Goal: Task Accomplishment & Management: Use online tool/utility

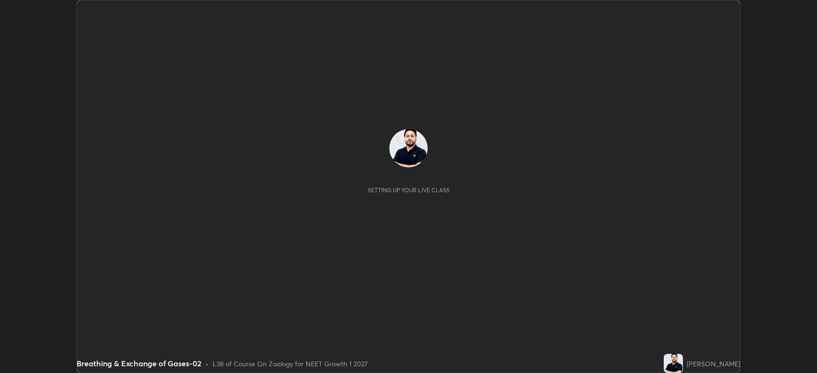
scroll to position [373, 817]
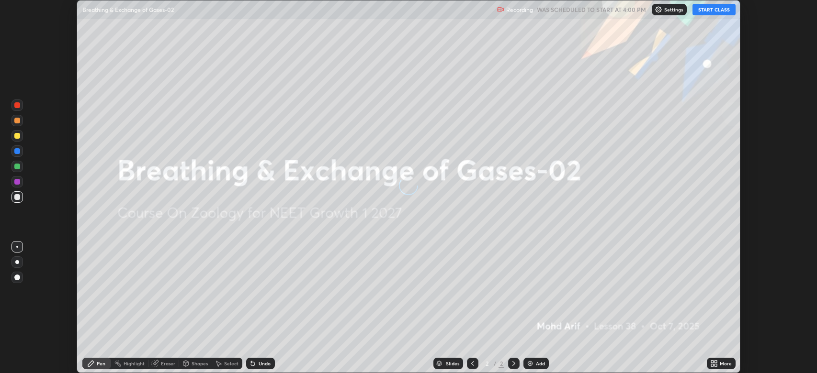
click at [716, 362] on icon at bounding box center [715, 362] width 2 height 2
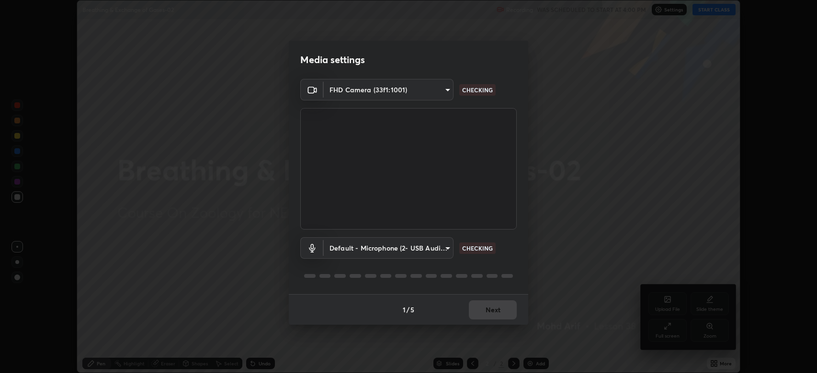
click at [675, 327] on div "Media settings FHD Camera (33f1:1001) 61f3beabfc6a01e2fe5bb314d856cc5fa425871c0…" at bounding box center [408, 186] width 817 height 373
click at [499, 310] on button "Next" at bounding box center [493, 310] width 48 height 19
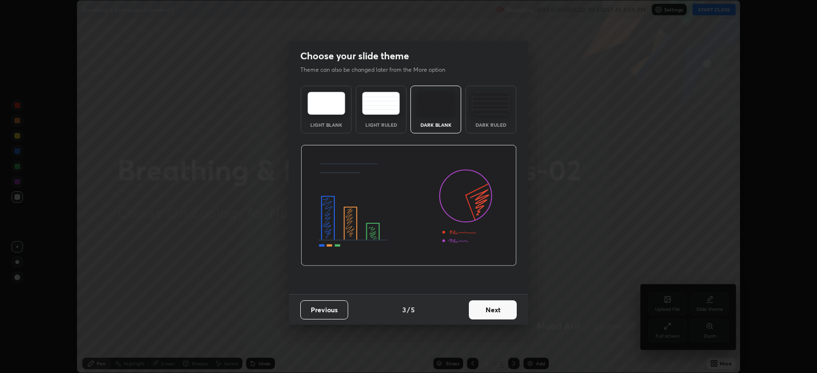
click at [502, 312] on button "Next" at bounding box center [493, 310] width 48 height 19
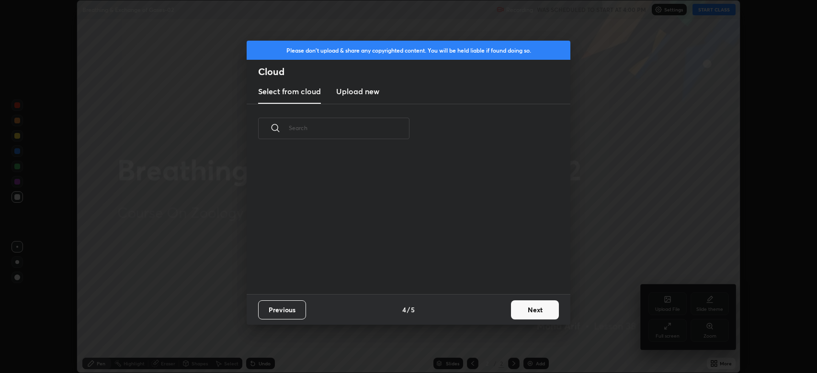
click at [513, 310] on button "Next" at bounding box center [535, 310] width 48 height 19
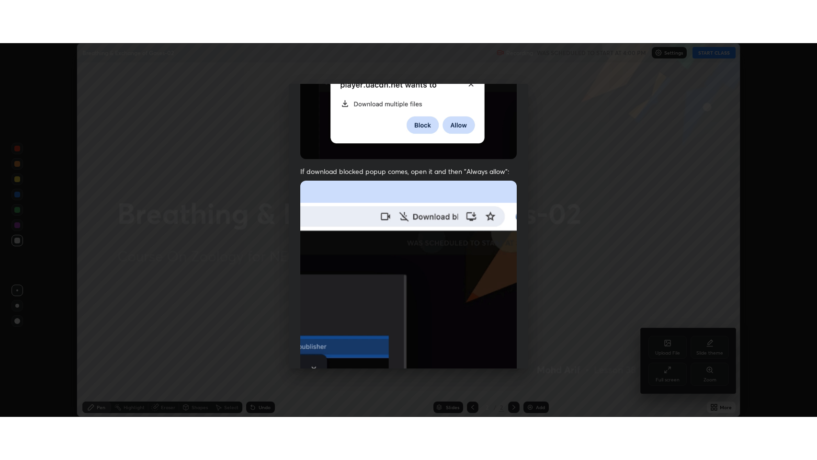
scroll to position [194, 0]
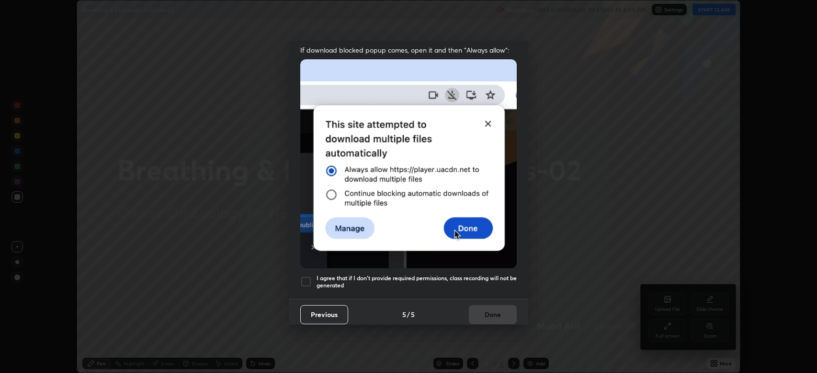
click at [456, 275] on h5 "I agree that if I don't provide required permissions, class recording will not …" at bounding box center [417, 282] width 200 height 15
click at [480, 310] on button "Done" at bounding box center [493, 314] width 48 height 19
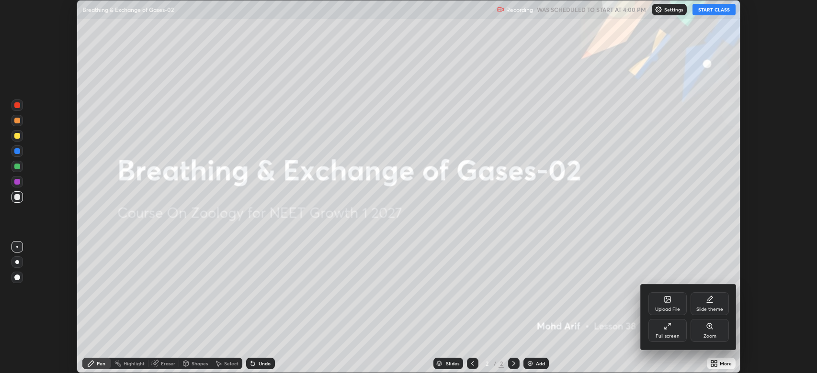
click at [664, 329] on icon at bounding box center [668, 327] width 8 height 8
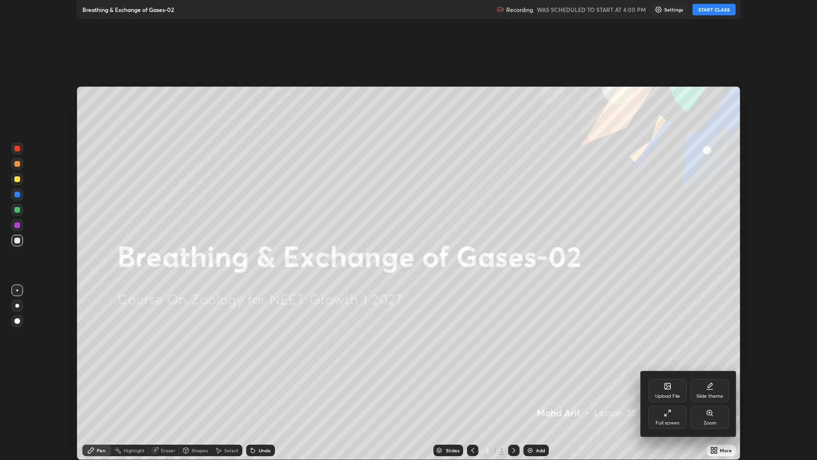
scroll to position [460, 817]
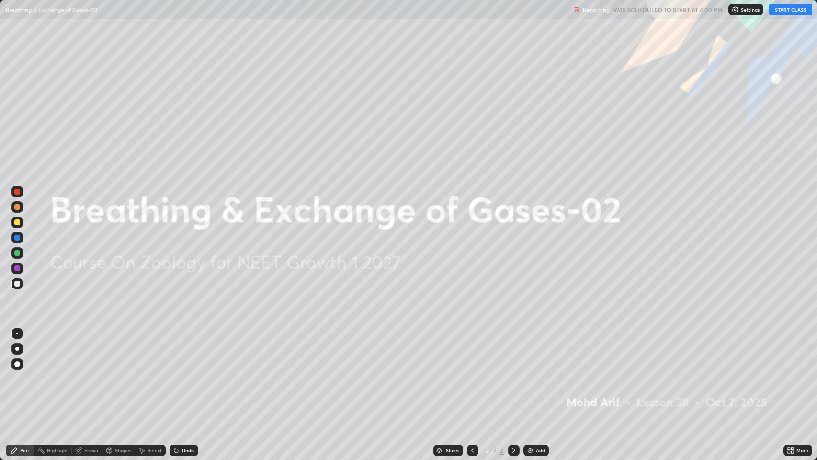
click at [791, 12] on button "START CLASS" at bounding box center [790, 9] width 43 height 11
click at [538, 373] on div "Add" at bounding box center [540, 450] width 9 height 5
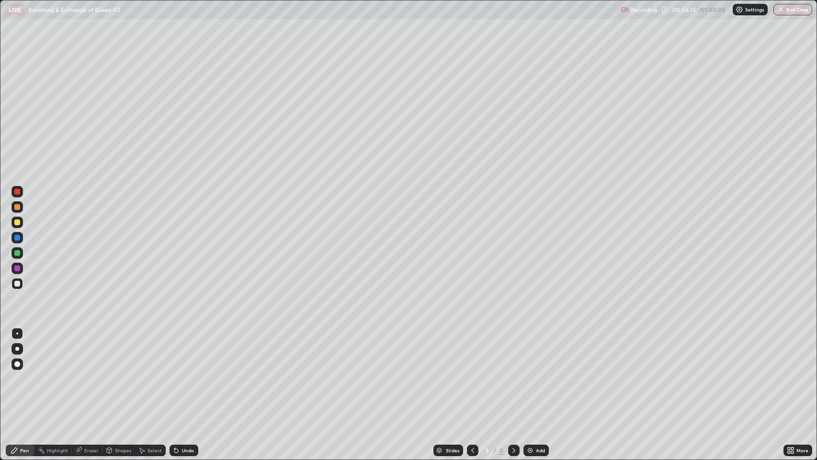
click at [20, 222] on div at bounding box center [17, 222] width 6 height 6
click at [18, 364] on div at bounding box center [17, 364] width 6 height 6
click at [19, 365] on div at bounding box center [17, 364] width 6 height 6
click at [19, 285] on div at bounding box center [17, 284] width 6 height 6
click at [186, 373] on div "Undo" at bounding box center [188, 450] width 12 height 5
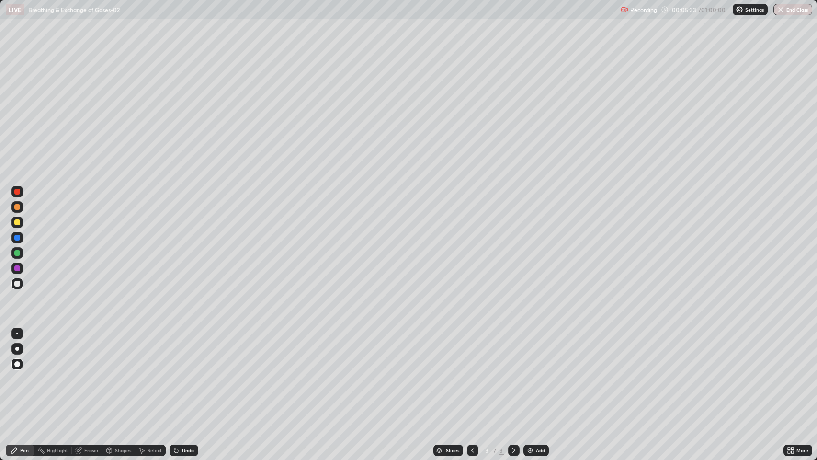
click at [17, 222] on div at bounding box center [17, 222] width 6 height 6
click at [18, 222] on div at bounding box center [17, 222] width 6 height 6
click at [17, 333] on div at bounding box center [17, 333] width 2 height 2
click at [19, 283] on div at bounding box center [17, 284] width 6 height 6
click at [20, 219] on div at bounding box center [16, 221] width 11 height 11
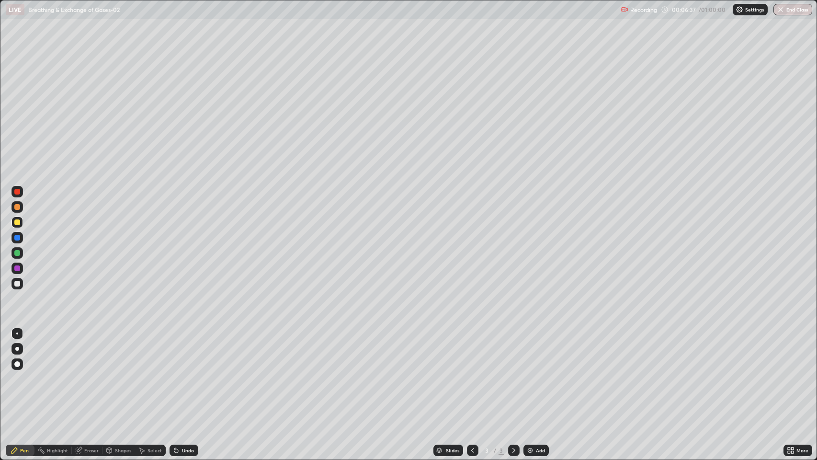
click at [18, 204] on div at bounding box center [17, 207] width 6 height 6
click at [17, 222] on div at bounding box center [17, 222] width 6 height 6
click at [17, 207] on div at bounding box center [17, 207] width 6 height 6
click at [17, 268] on div at bounding box center [17, 268] width 6 height 6
click at [18, 253] on div at bounding box center [17, 253] width 6 height 6
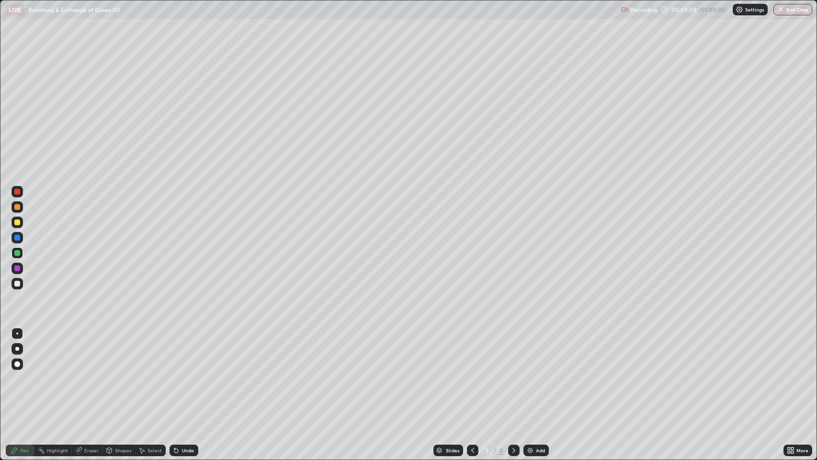
click at [21, 283] on div at bounding box center [16, 283] width 11 height 11
click at [18, 222] on div at bounding box center [17, 222] width 6 height 6
click at [19, 222] on div at bounding box center [17, 222] width 6 height 6
click at [17, 192] on div at bounding box center [17, 192] width 6 height 6
click at [17, 253] on div at bounding box center [17, 253] width 6 height 6
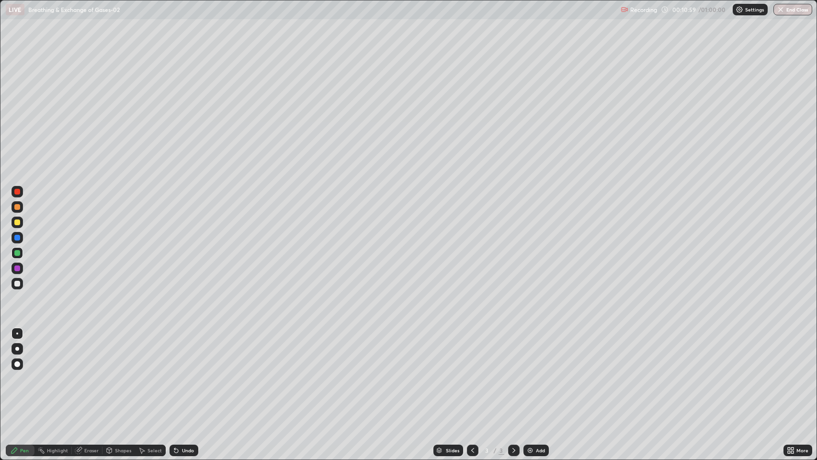
click at [186, 373] on div "Undo" at bounding box center [188, 450] width 12 height 5
click at [17, 192] on div at bounding box center [17, 192] width 6 height 6
click at [17, 351] on div at bounding box center [16, 348] width 11 height 11
click at [17, 222] on div at bounding box center [17, 222] width 6 height 6
click at [185, 373] on div "Undo" at bounding box center [188, 450] width 12 height 5
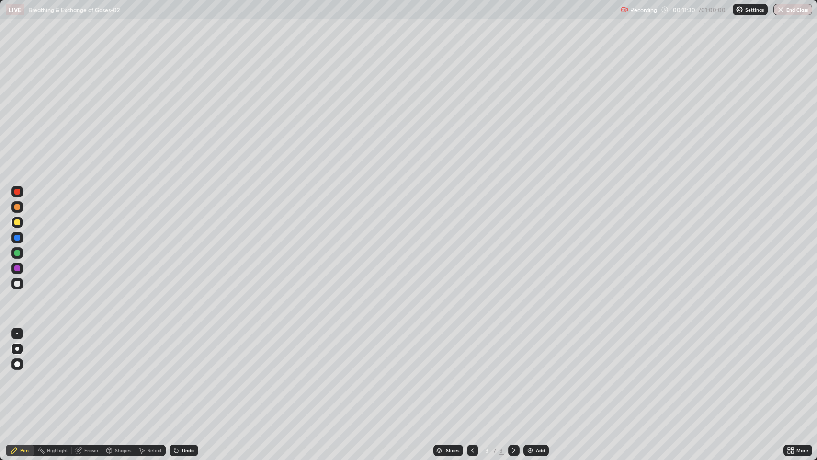
click at [17, 207] on div at bounding box center [17, 207] width 6 height 6
click at [17, 333] on div at bounding box center [17, 333] width 2 height 2
click at [17, 222] on div at bounding box center [17, 222] width 6 height 6
click at [17, 349] on div at bounding box center [17, 349] width 4 height 4
click at [18, 191] on div at bounding box center [17, 192] width 6 height 6
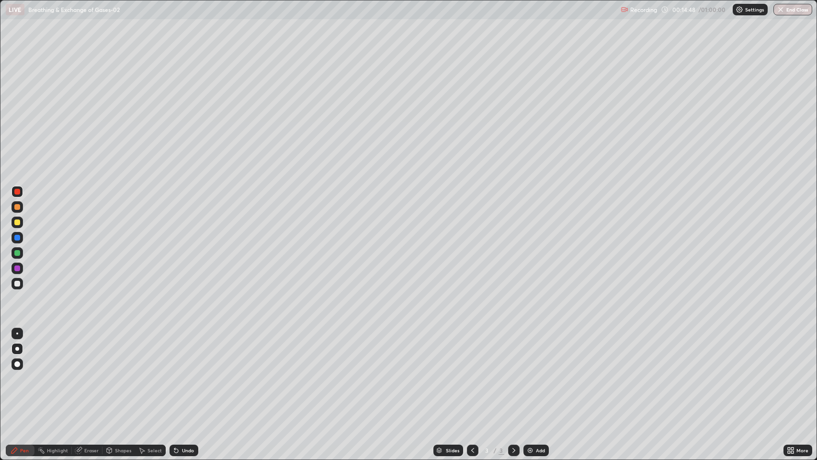
click at [20, 221] on div at bounding box center [17, 222] width 6 height 6
click at [17, 333] on div at bounding box center [17, 333] width 2 height 2
click at [186, 373] on div "Undo" at bounding box center [188, 450] width 12 height 5
click at [174, 373] on icon at bounding box center [174, 448] width 1 height 1
click at [19, 285] on div at bounding box center [17, 284] width 6 height 6
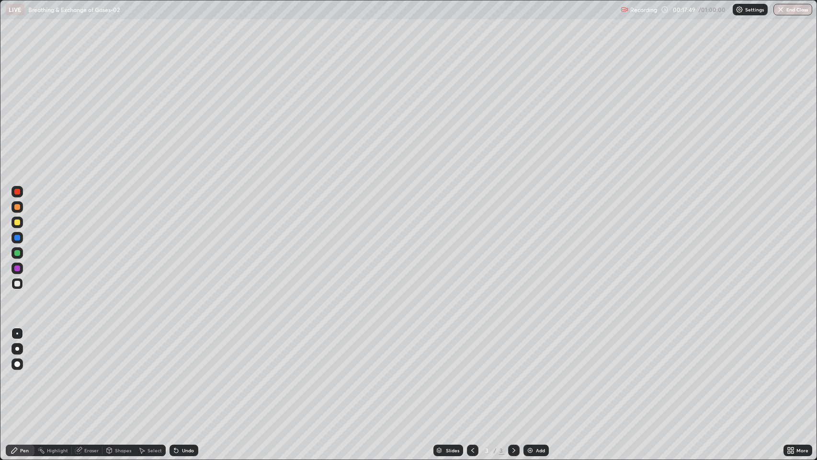
click at [18, 282] on div at bounding box center [17, 284] width 6 height 6
click at [17, 222] on div at bounding box center [17, 222] width 6 height 6
click at [20, 222] on div at bounding box center [17, 222] width 6 height 6
click at [188, 373] on div "Undo" at bounding box center [188, 450] width 12 height 5
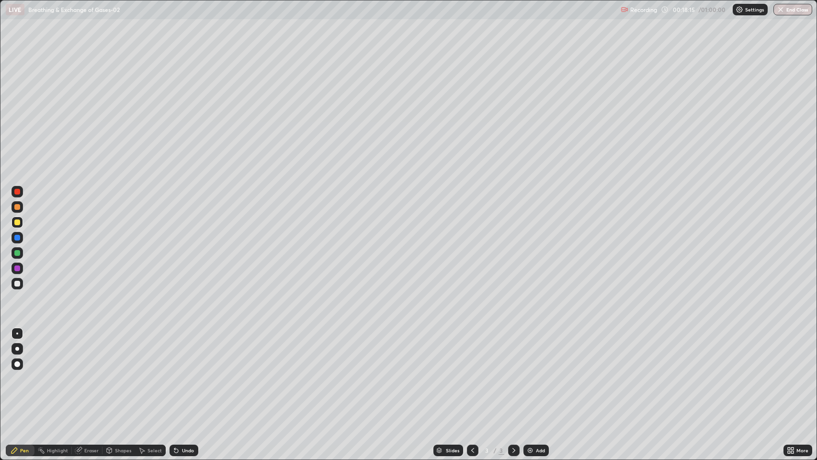
click at [189, 373] on div "Undo" at bounding box center [184, 449] width 29 height 11
click at [15, 220] on div at bounding box center [17, 222] width 6 height 6
click at [17, 283] on div at bounding box center [17, 284] width 6 height 6
click at [17, 349] on div at bounding box center [17, 349] width 4 height 4
click at [178, 373] on div "Undo" at bounding box center [184, 449] width 29 height 11
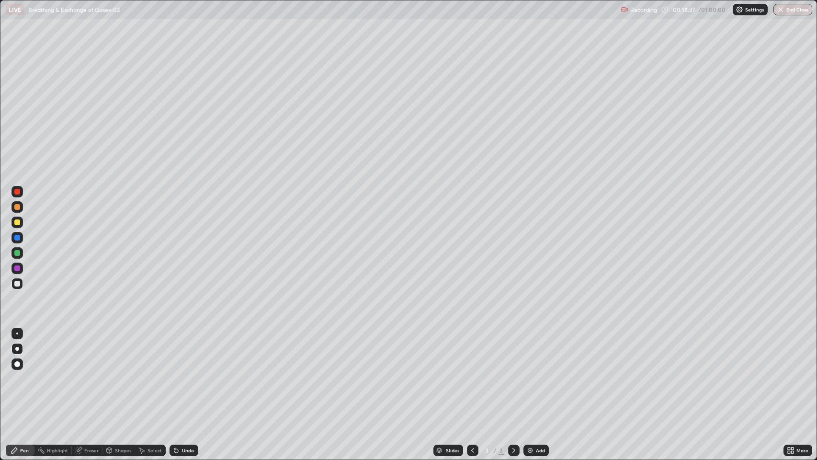
click at [17, 222] on div at bounding box center [17, 222] width 6 height 6
click at [20, 192] on div at bounding box center [16, 191] width 11 height 11
click at [17, 222] on div at bounding box center [17, 222] width 6 height 6
click at [18, 283] on div at bounding box center [17, 284] width 6 height 6
click at [189, 373] on div "Undo" at bounding box center [188, 450] width 12 height 5
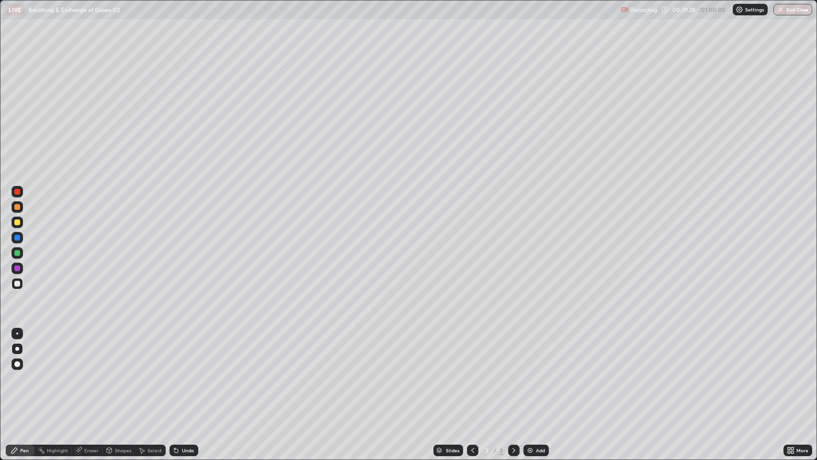
click at [19, 284] on div at bounding box center [17, 284] width 6 height 6
click at [15, 284] on div at bounding box center [17, 284] width 6 height 6
click at [190, 373] on div "Undo" at bounding box center [188, 450] width 12 height 5
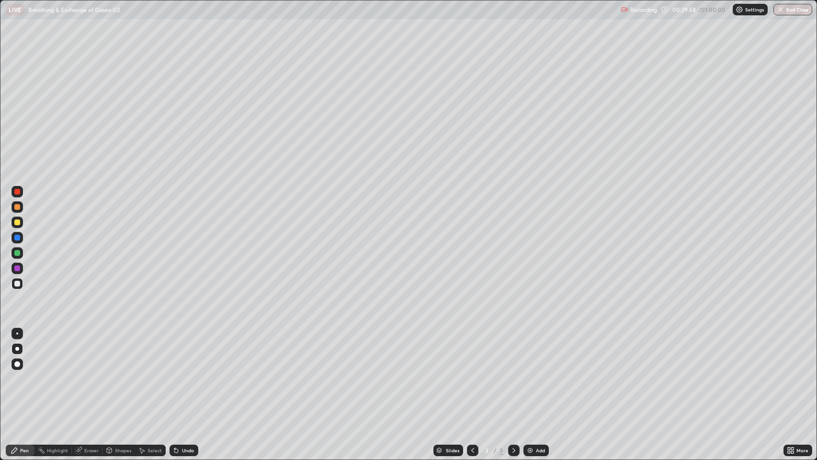
click at [192, 373] on div "Undo" at bounding box center [188, 450] width 12 height 5
click at [193, 373] on div "Undo" at bounding box center [188, 450] width 12 height 5
click at [195, 373] on div "Undo" at bounding box center [184, 449] width 29 height 11
click at [20, 223] on div at bounding box center [17, 222] width 6 height 6
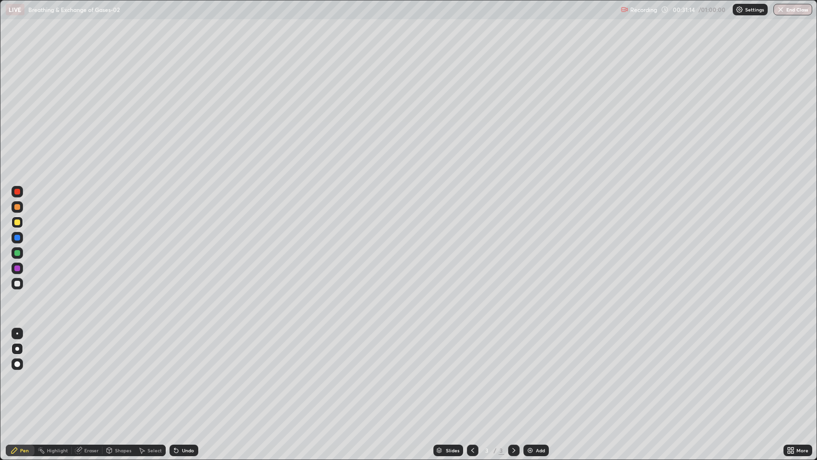
click at [20, 283] on div at bounding box center [17, 284] width 6 height 6
click at [17, 222] on div at bounding box center [17, 222] width 6 height 6
click at [538, 373] on div "Add" at bounding box center [540, 450] width 9 height 5
click at [20, 282] on div at bounding box center [17, 284] width 6 height 6
click at [16, 206] on div at bounding box center [17, 207] width 6 height 6
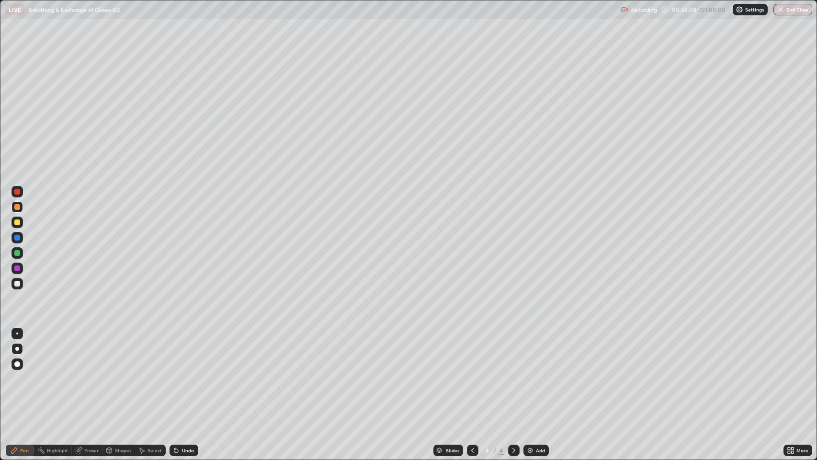
click at [17, 281] on div at bounding box center [17, 284] width 6 height 6
click at [17, 366] on div at bounding box center [17, 364] width 6 height 6
click at [21, 223] on div at bounding box center [16, 221] width 11 height 11
click at [18, 222] on div at bounding box center [17, 222] width 6 height 6
click at [188, 373] on div "Undo" at bounding box center [182, 450] width 33 height 19
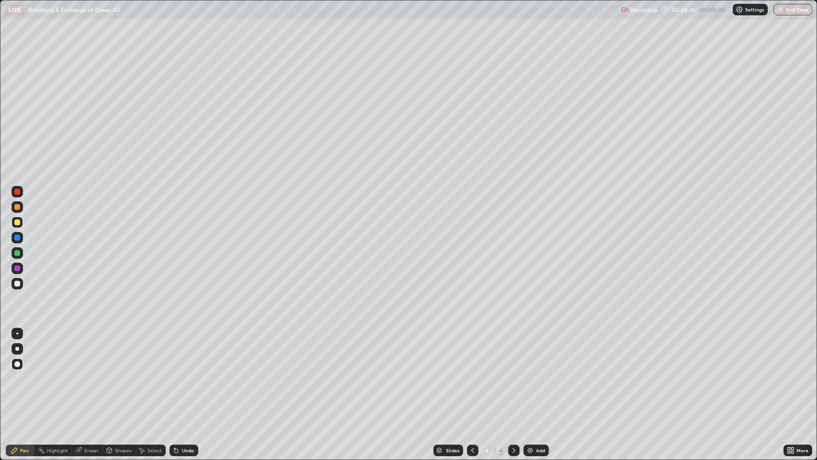
click at [17, 192] on div at bounding box center [17, 192] width 6 height 6
click at [18, 206] on div at bounding box center [17, 207] width 6 height 6
click at [186, 373] on div "Undo" at bounding box center [188, 450] width 12 height 5
click at [187, 373] on div "Undo" at bounding box center [188, 450] width 12 height 5
click at [86, 373] on div "Eraser" at bounding box center [91, 450] width 14 height 5
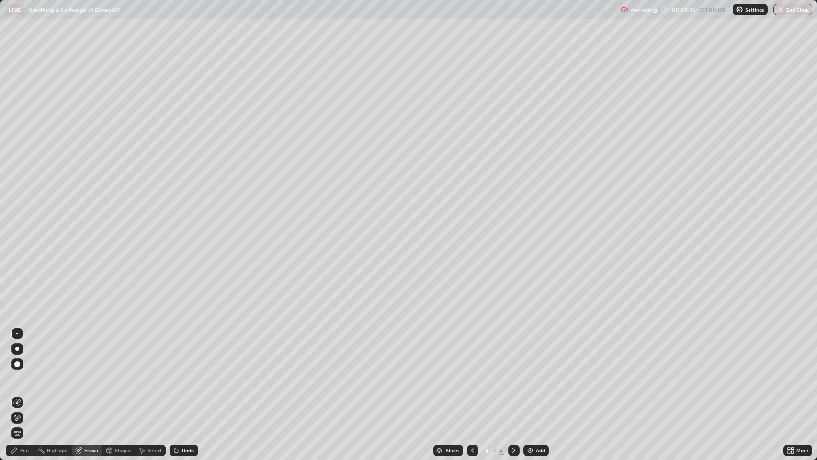
click at [18, 373] on icon at bounding box center [17, 417] width 5 height 5
click at [19, 373] on div "Pen" at bounding box center [20, 449] width 29 height 11
click at [17, 206] on div at bounding box center [17, 207] width 6 height 6
click at [18, 207] on div at bounding box center [17, 207] width 6 height 6
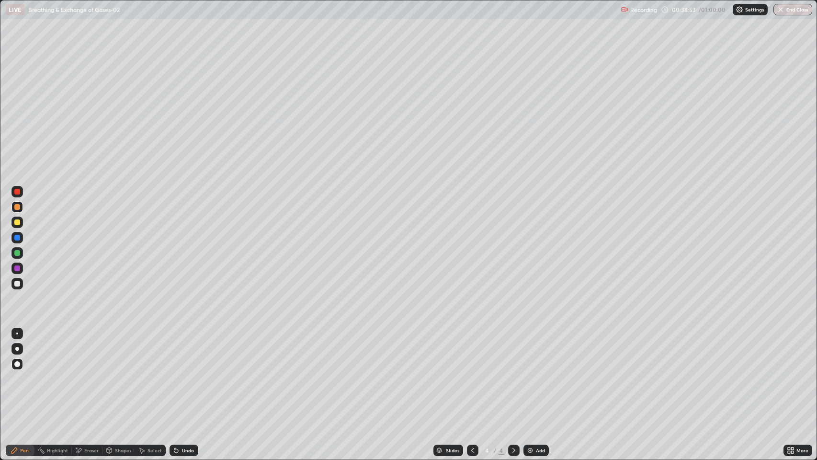
click at [17, 268] on div at bounding box center [17, 268] width 6 height 6
click at [17, 364] on div at bounding box center [17, 364] width 6 height 6
click at [19, 364] on div at bounding box center [17, 364] width 6 height 6
click at [191, 373] on div "Undo" at bounding box center [188, 450] width 12 height 5
click at [17, 205] on div at bounding box center [17, 207] width 6 height 6
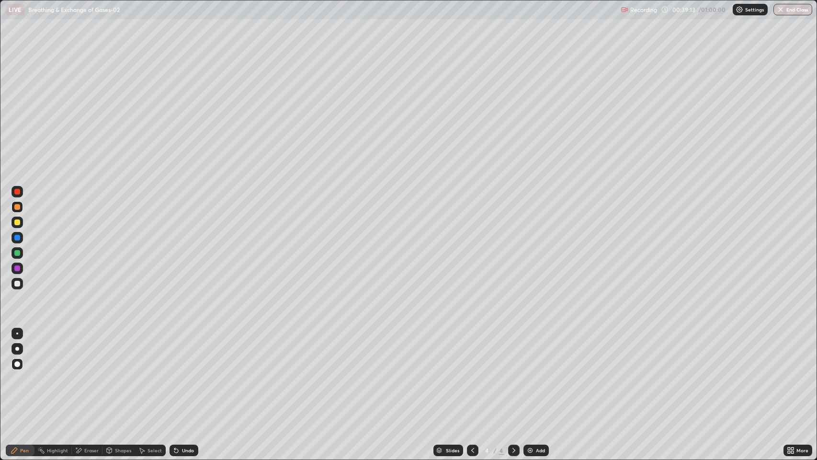
click at [20, 194] on div at bounding box center [16, 191] width 11 height 11
click at [17, 333] on div at bounding box center [17, 333] width 2 height 2
click at [17, 253] on div at bounding box center [17, 253] width 6 height 6
click at [17, 207] on div at bounding box center [17, 207] width 6 height 6
click at [18, 193] on div at bounding box center [17, 192] width 6 height 6
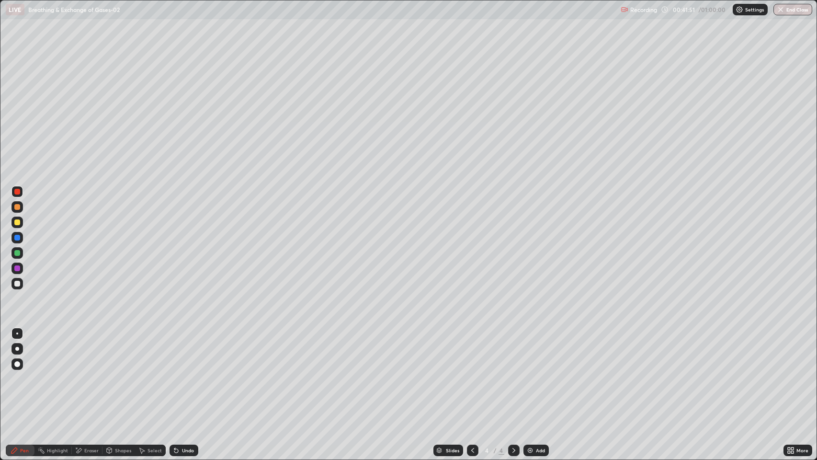
click at [18, 364] on div at bounding box center [17, 364] width 6 height 6
click at [185, 373] on div "Undo" at bounding box center [188, 450] width 12 height 5
click at [22, 237] on div at bounding box center [16, 237] width 11 height 11
click at [20, 282] on div at bounding box center [17, 284] width 6 height 6
click at [182, 373] on div "Undo" at bounding box center [188, 450] width 12 height 5
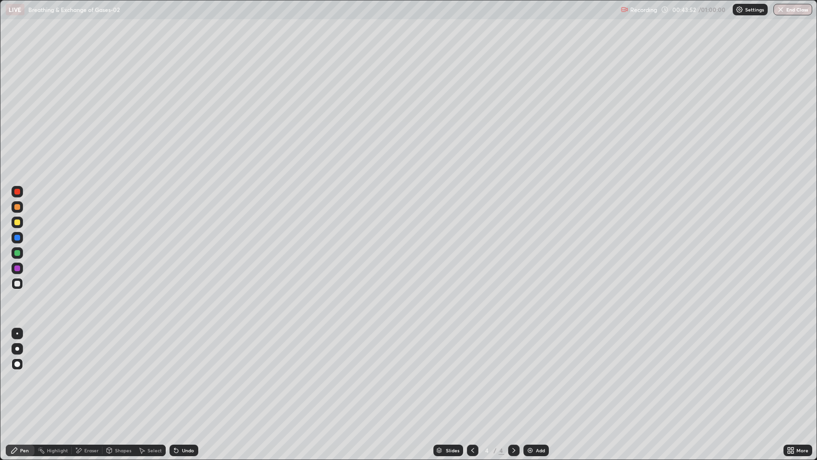
click at [182, 373] on div "Undo" at bounding box center [188, 450] width 12 height 5
click at [181, 373] on div "Undo" at bounding box center [184, 449] width 29 height 11
click at [18, 192] on div at bounding box center [17, 192] width 6 height 6
click at [17, 333] on div at bounding box center [17, 333] width 2 height 2
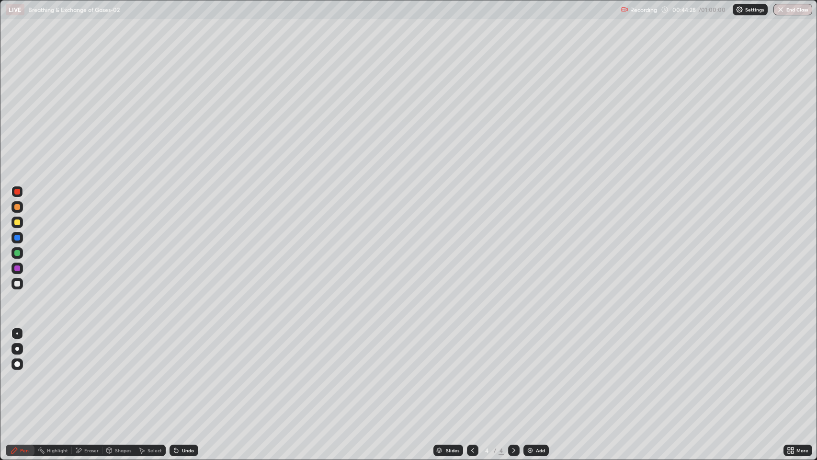
click at [184, 373] on div "Undo" at bounding box center [188, 450] width 12 height 5
click at [181, 373] on div "Undo" at bounding box center [184, 449] width 29 height 11
click at [180, 373] on div "Undo" at bounding box center [184, 449] width 29 height 11
click at [178, 373] on icon at bounding box center [176, 450] width 8 height 8
click at [192, 373] on div "Undo" at bounding box center [188, 450] width 12 height 5
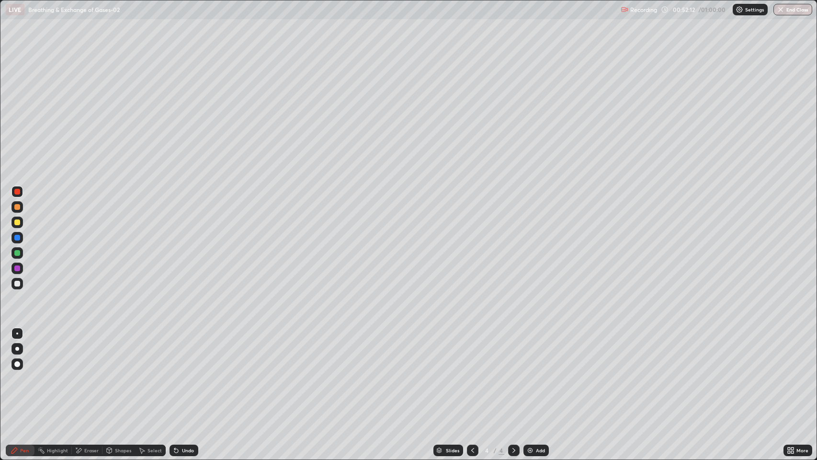
click at [188, 373] on div "Undo" at bounding box center [188, 450] width 12 height 5
click at [187, 373] on div "Undo" at bounding box center [188, 450] width 12 height 5
click at [188, 373] on div "Undo" at bounding box center [188, 450] width 12 height 5
click at [187, 373] on div "Undo" at bounding box center [188, 450] width 12 height 5
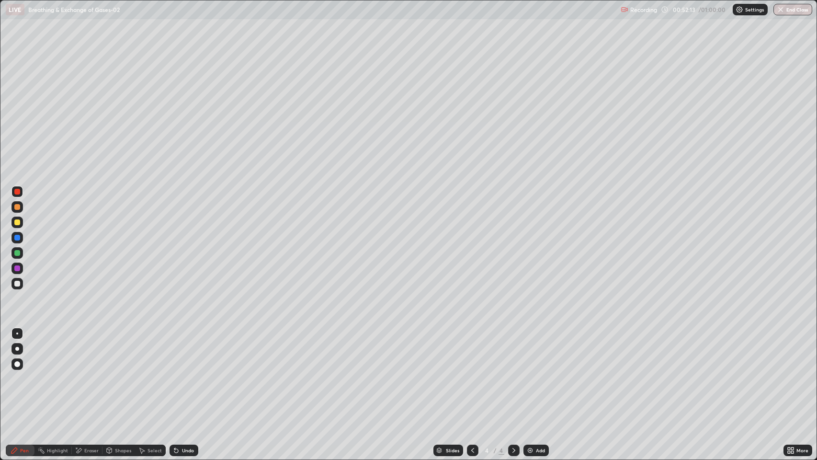
click at [186, 373] on div "Undo" at bounding box center [188, 450] width 12 height 5
click at [184, 373] on div "Undo" at bounding box center [188, 450] width 12 height 5
click at [183, 373] on div "Undo" at bounding box center [188, 450] width 12 height 5
click at [184, 373] on div "Undo" at bounding box center [188, 450] width 12 height 5
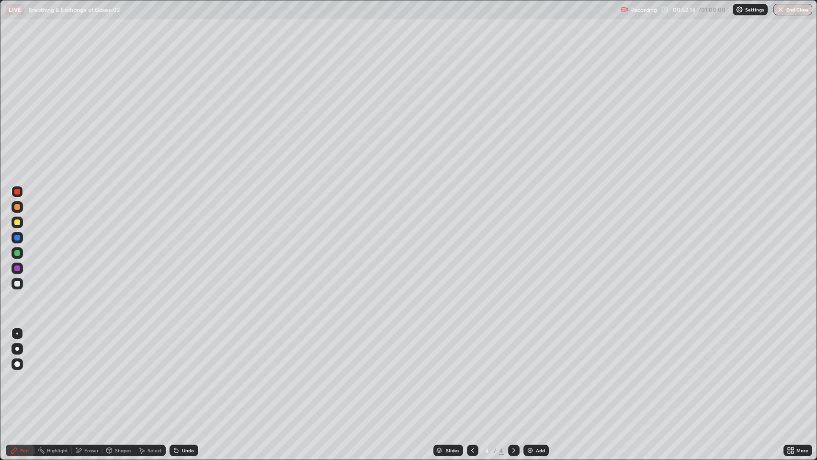
click at [182, 373] on div "Undo" at bounding box center [184, 449] width 29 height 11
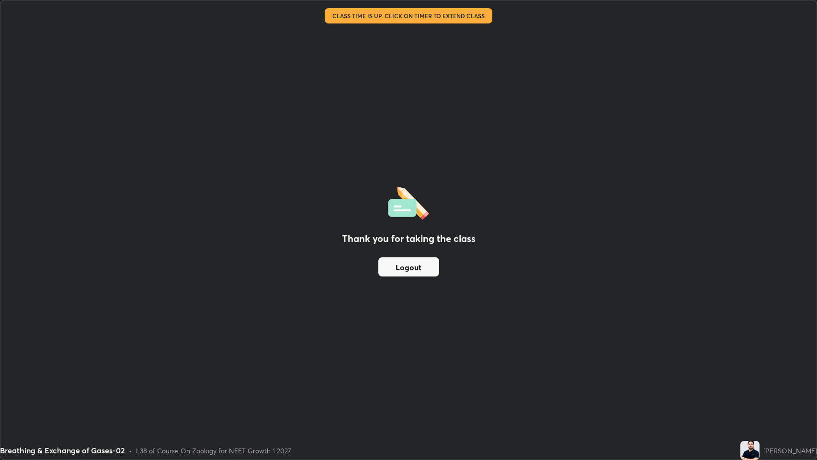
click at [431, 264] on button "Logout" at bounding box center [408, 266] width 61 height 19
